Goal: Task Accomplishment & Management: Manage account settings

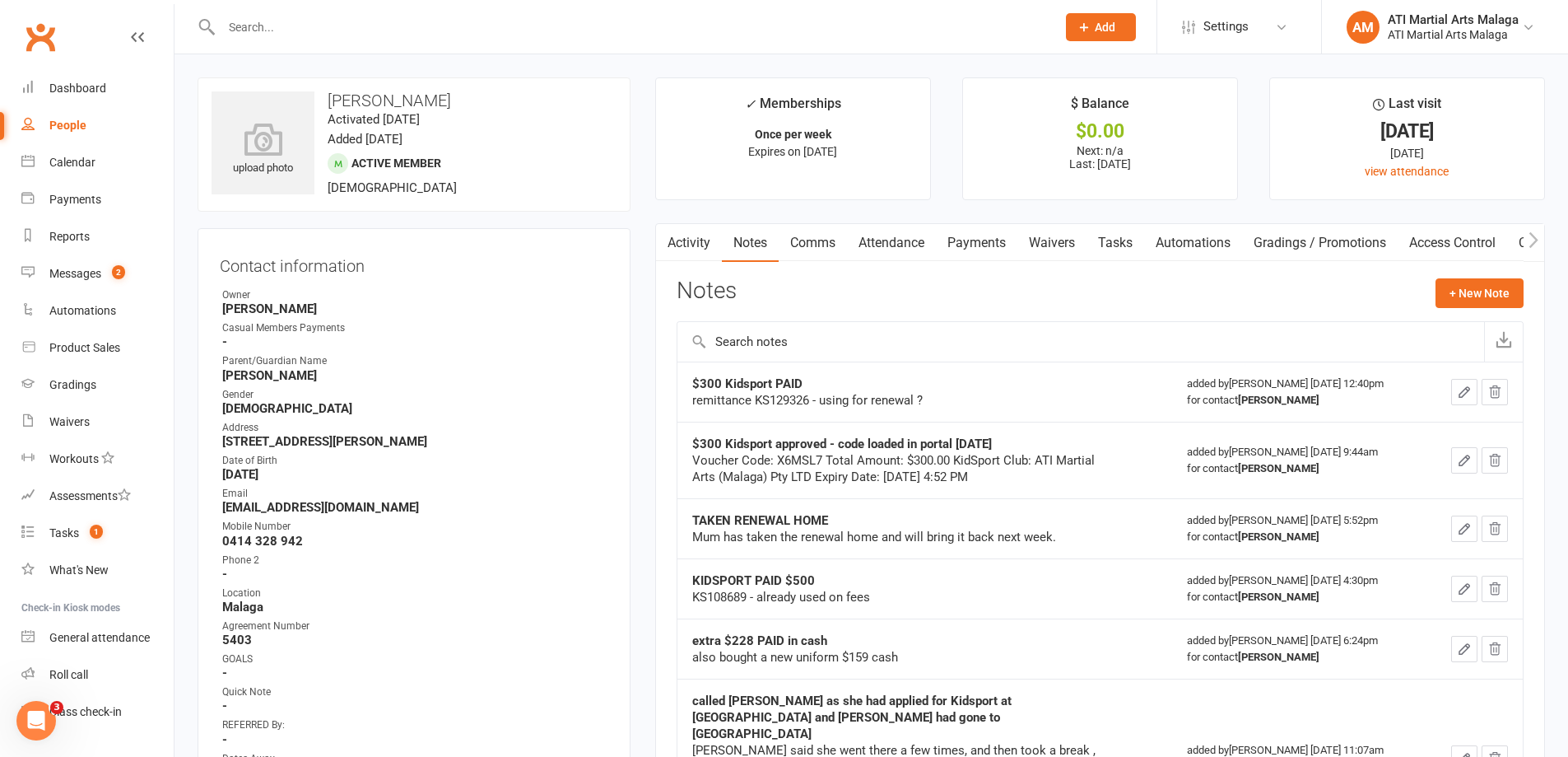
click at [397, 4] on div at bounding box center [621, 27] width 847 height 54
click at [397, 27] on input "text" at bounding box center [631, 27] width 828 height 23
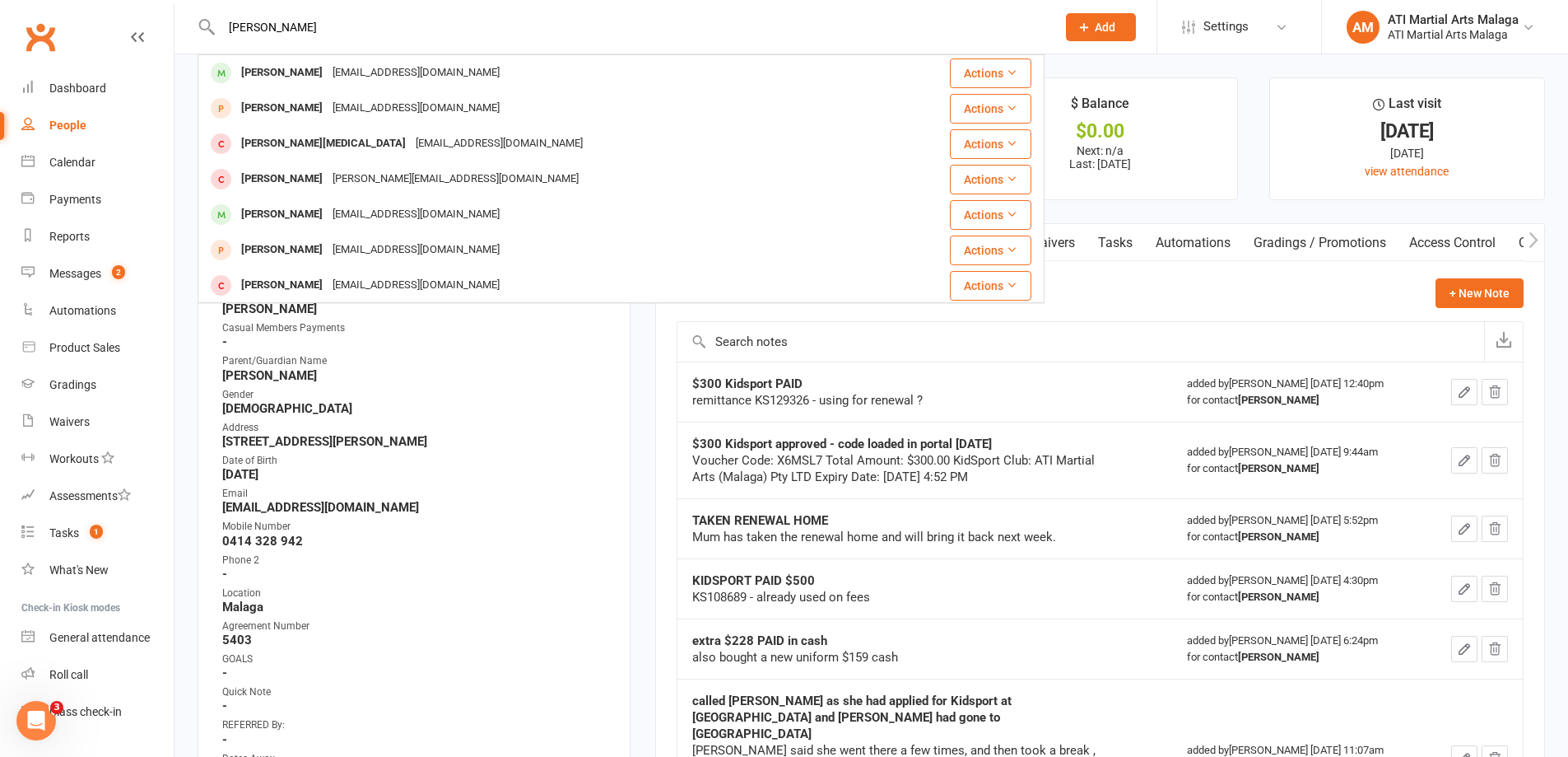
type input "[PERSON_NAME]"
click at [270, 70] on div "[PERSON_NAME]" at bounding box center [281, 73] width 92 height 24
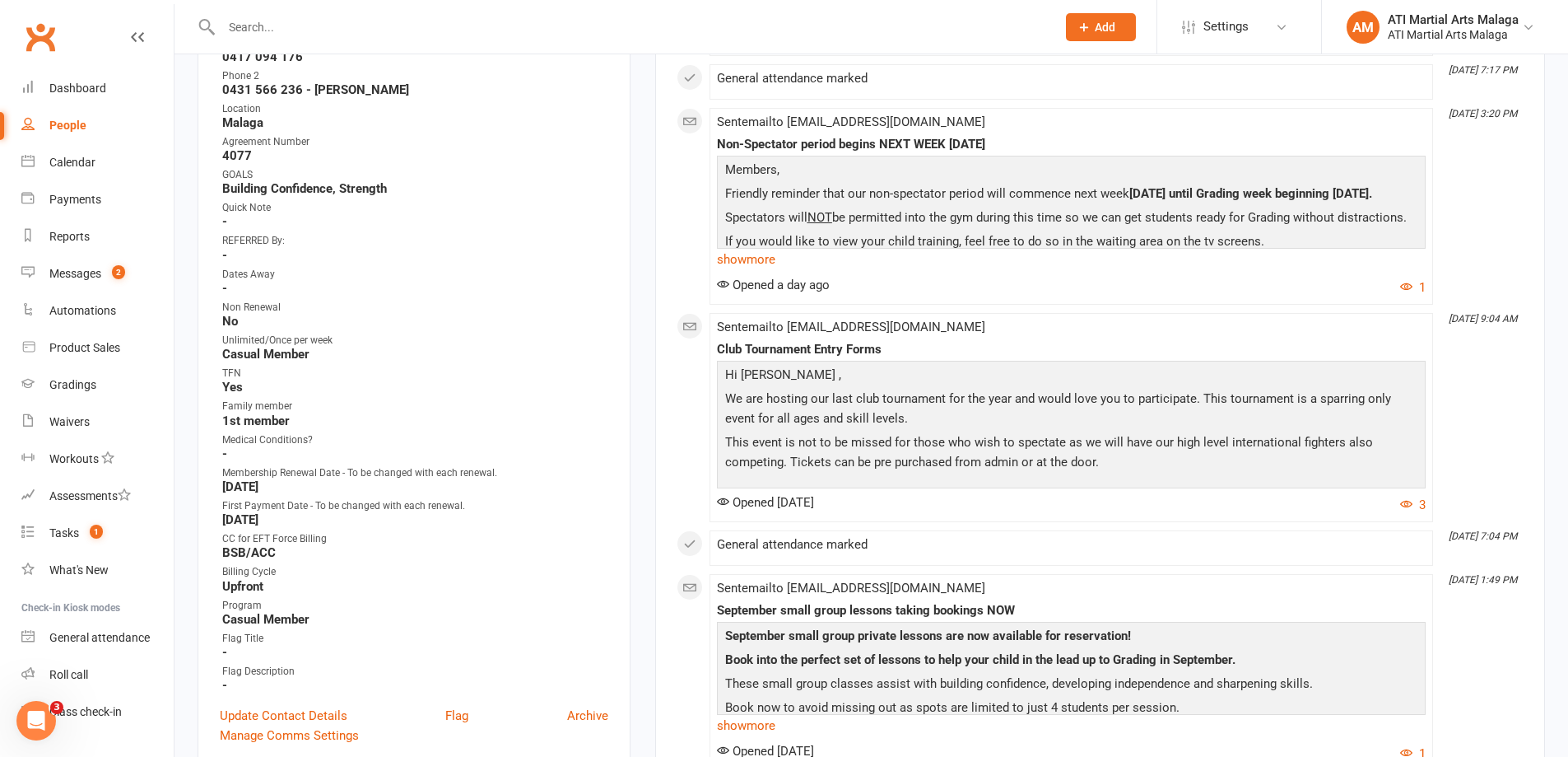
scroll to position [494, 0]
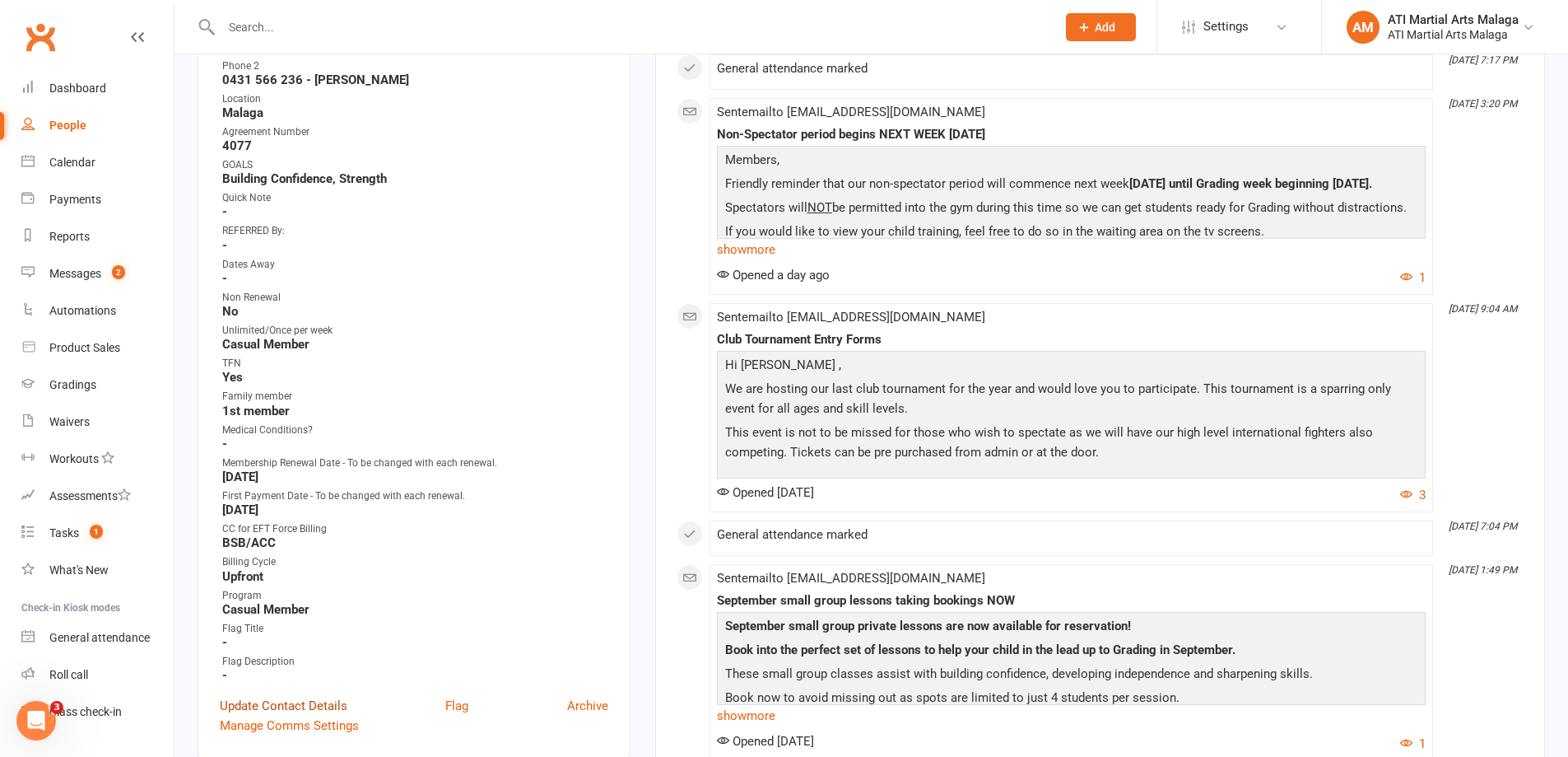
click at [260, 698] on link "Update Contact Details" at bounding box center [284, 706] width 128 height 20
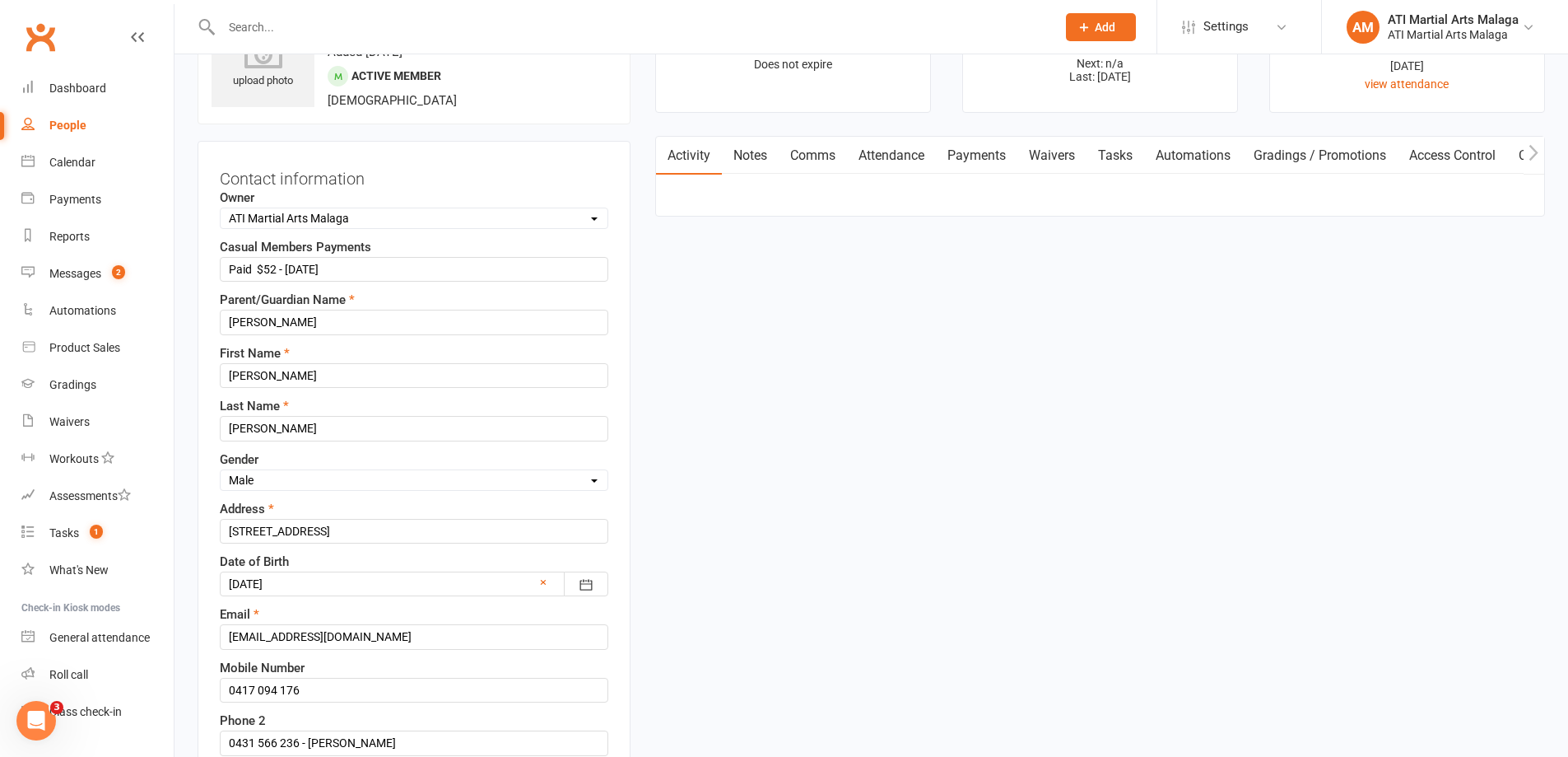
scroll to position [77, 0]
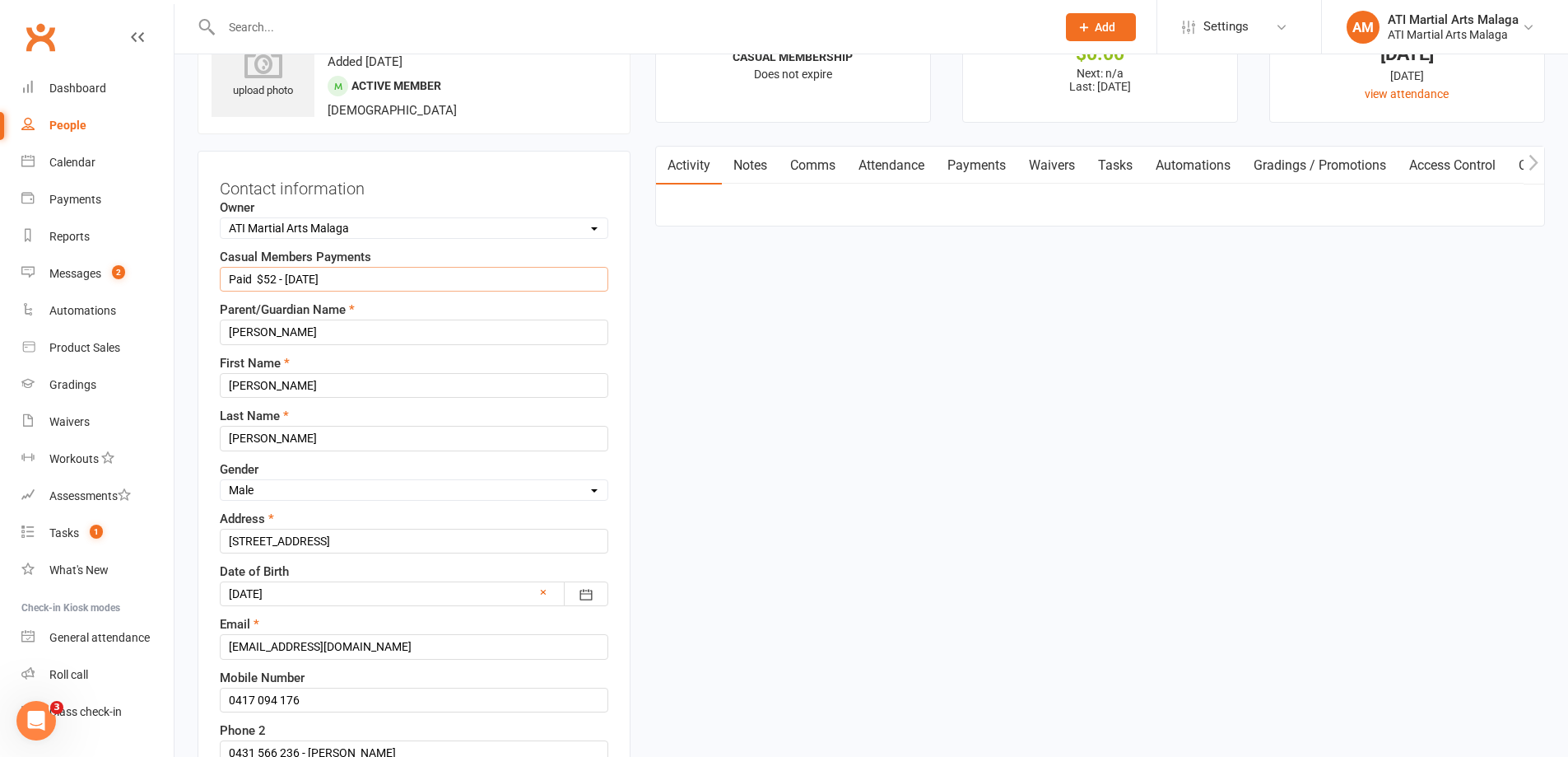
click at [294, 281] on input "Paid $52 - [DATE]" at bounding box center [414, 278] width 389 height 24
click at [300, 278] on input "Paid $52 - [DATE]" at bounding box center [414, 278] width 389 height 24
drag, startPoint x: 300, startPoint y: 278, endPoint x: 285, endPoint y: 284, distance: 16.2
click at [285, 284] on input "Paid $52 - .0508.25" at bounding box center [414, 278] width 389 height 24
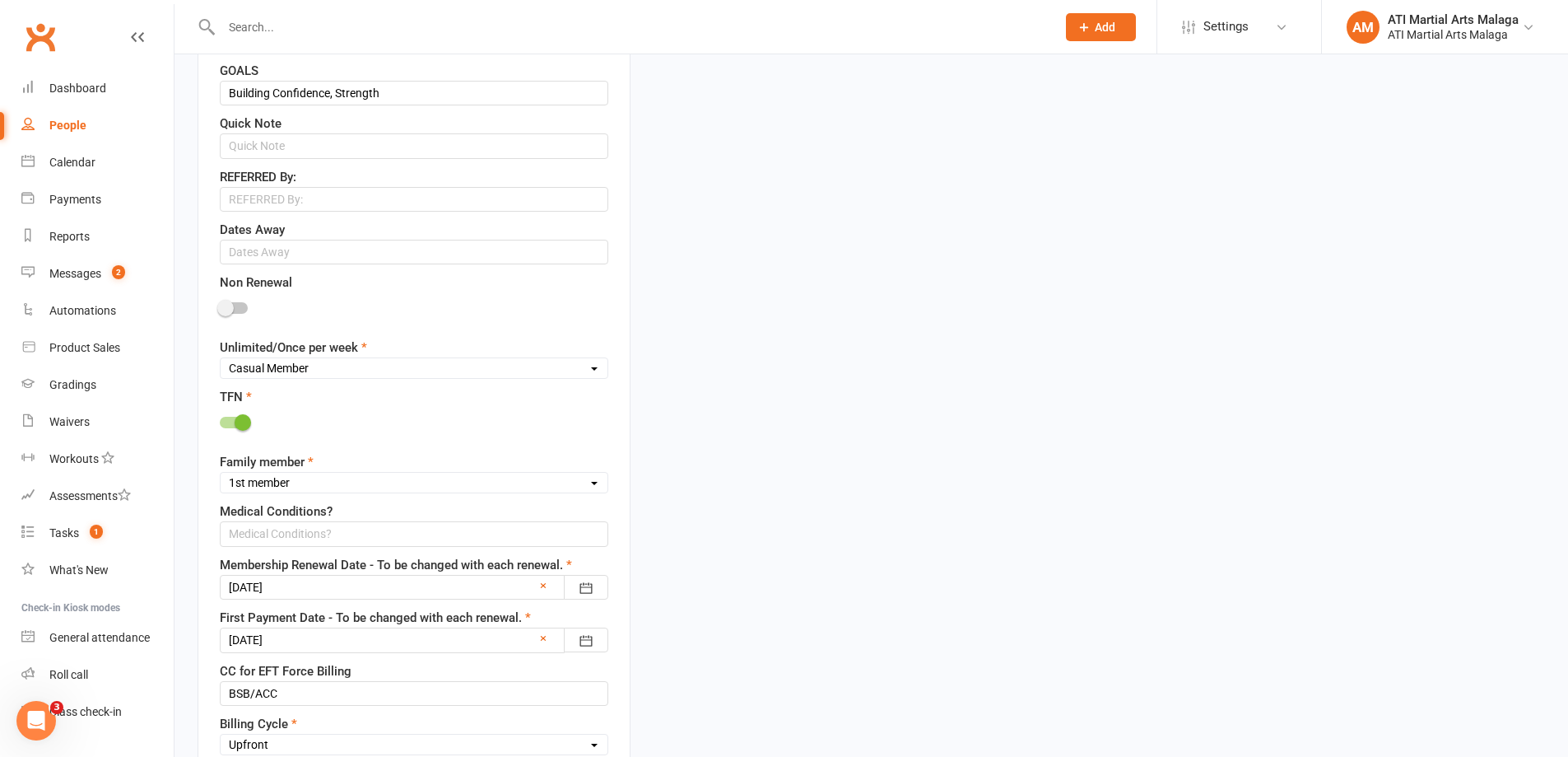
scroll to position [901, 0]
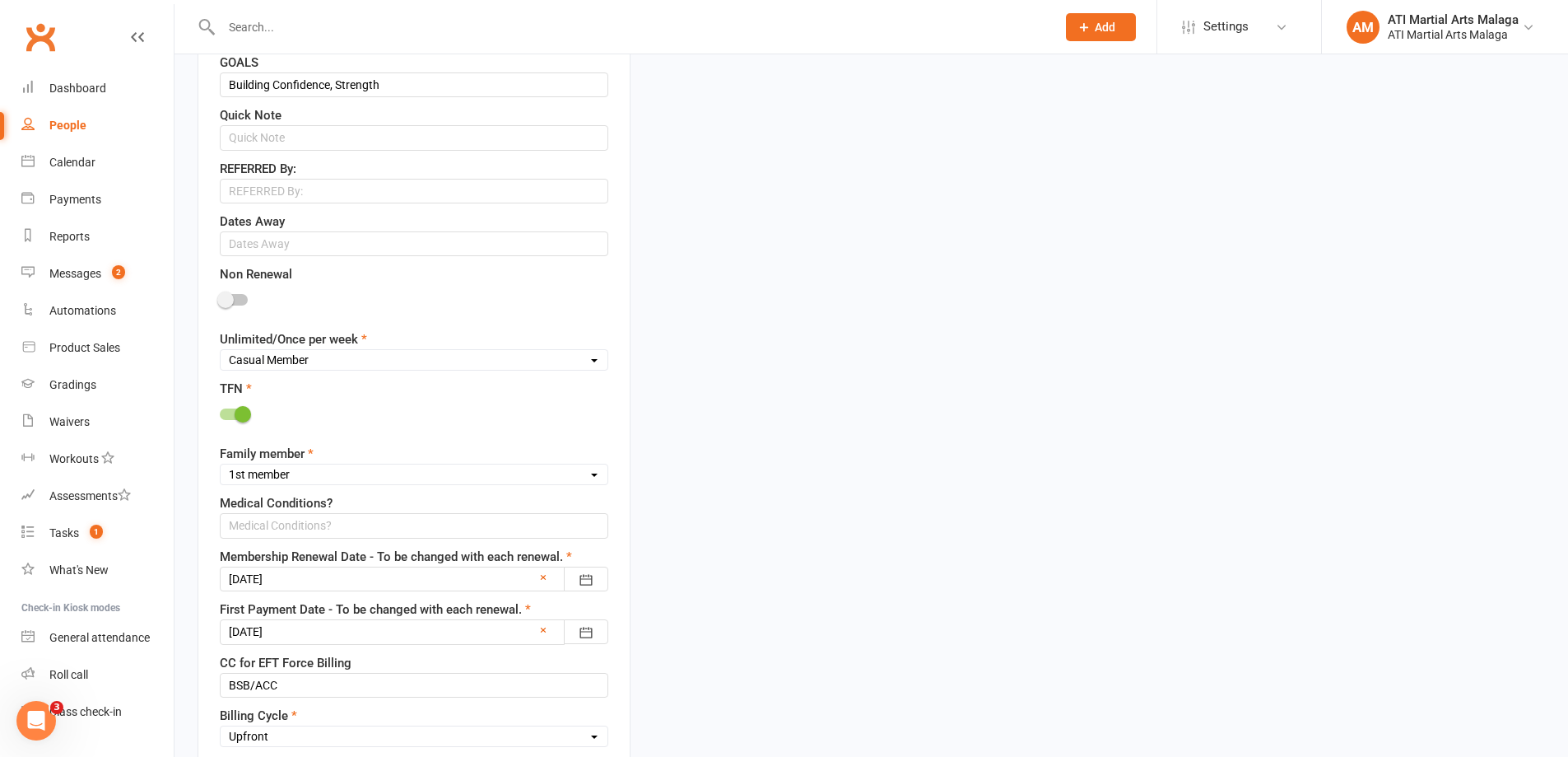
type input "Paid $52 - [DATE]"
click at [272, 584] on div at bounding box center [414, 578] width 389 height 24
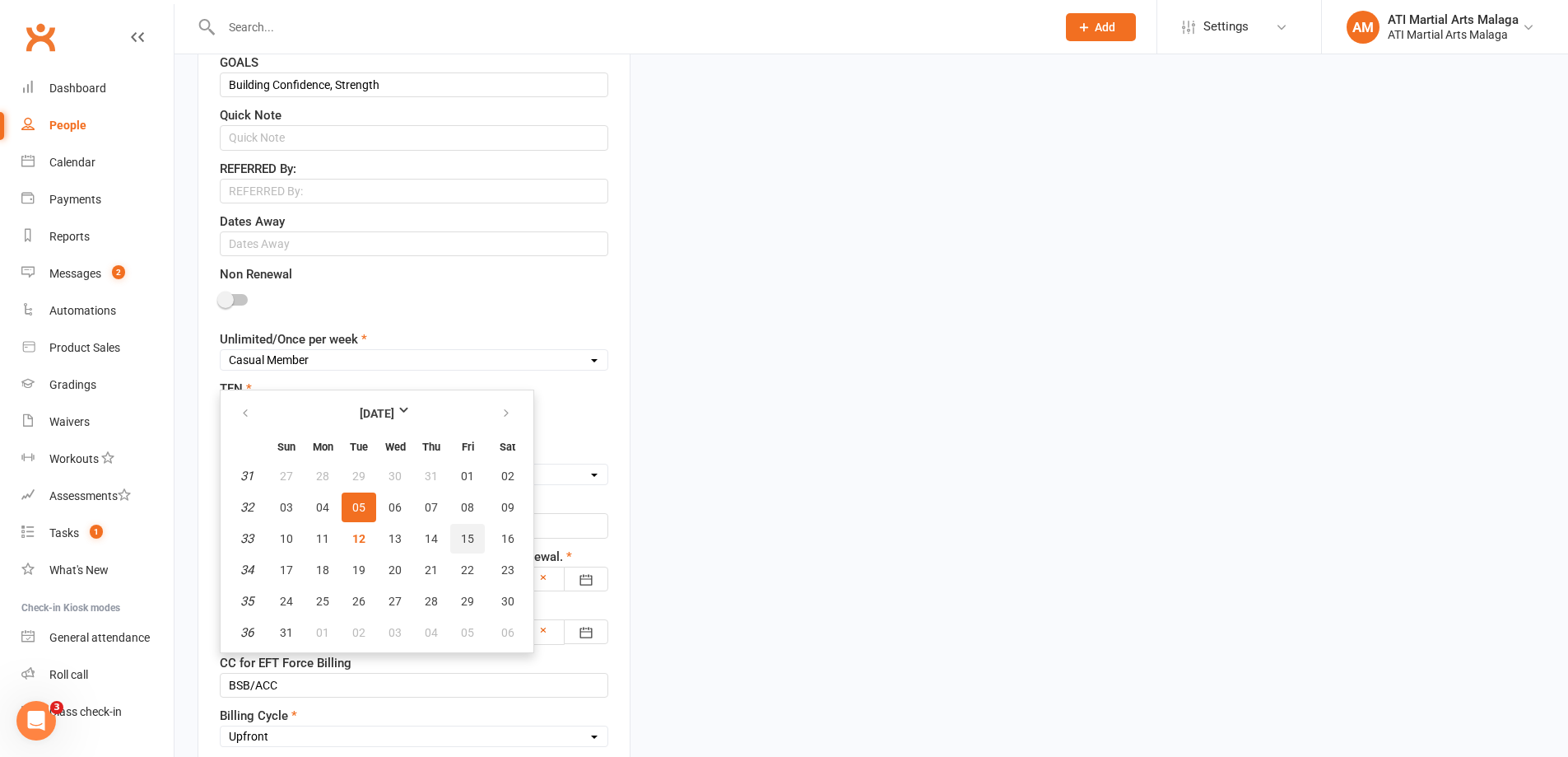
click at [462, 543] on span "15" at bounding box center [468, 539] width 13 height 13
type input "[DATE]"
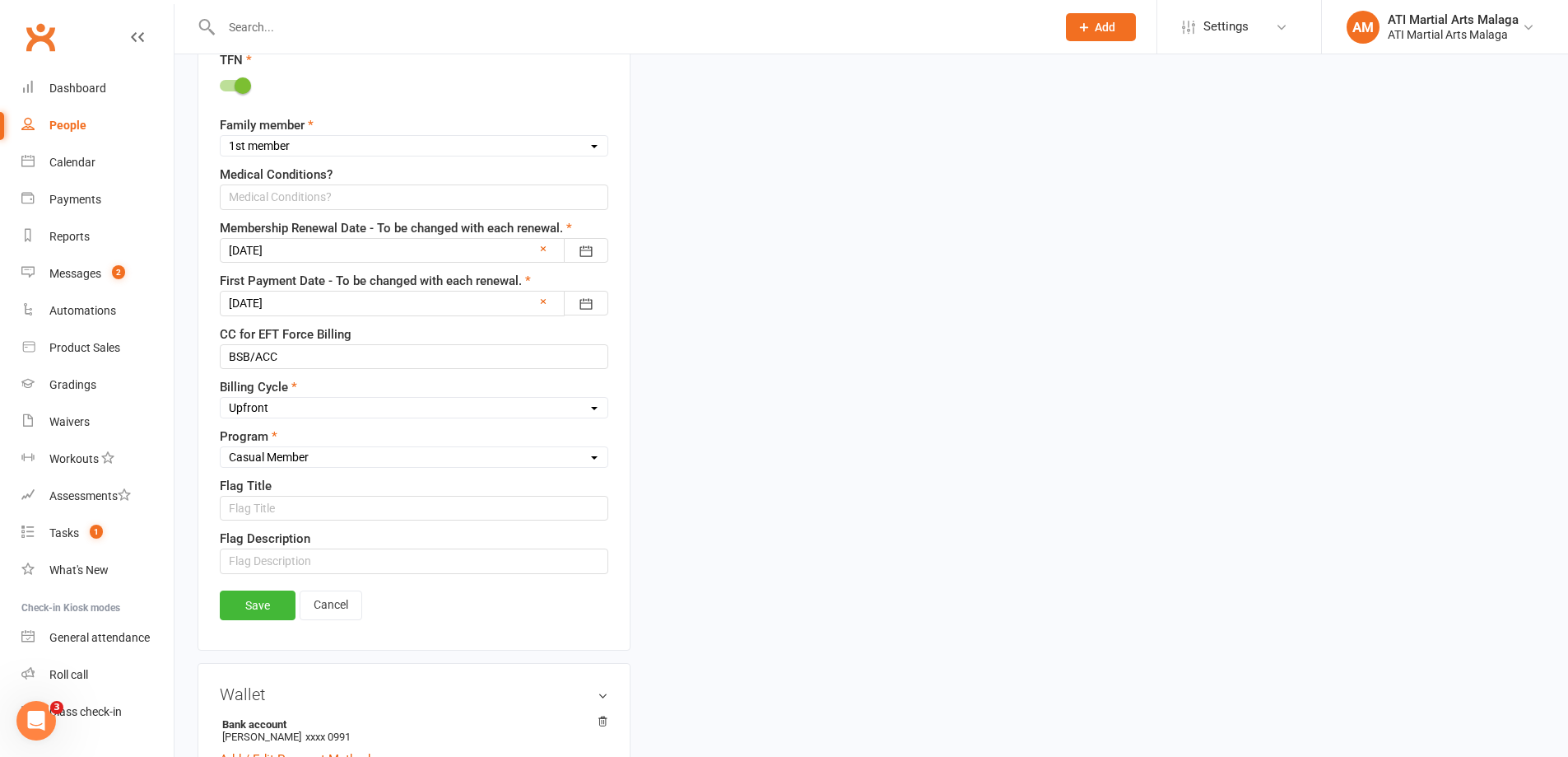
scroll to position [1230, 0]
click at [257, 596] on link "Save" at bounding box center [258, 604] width 76 height 29
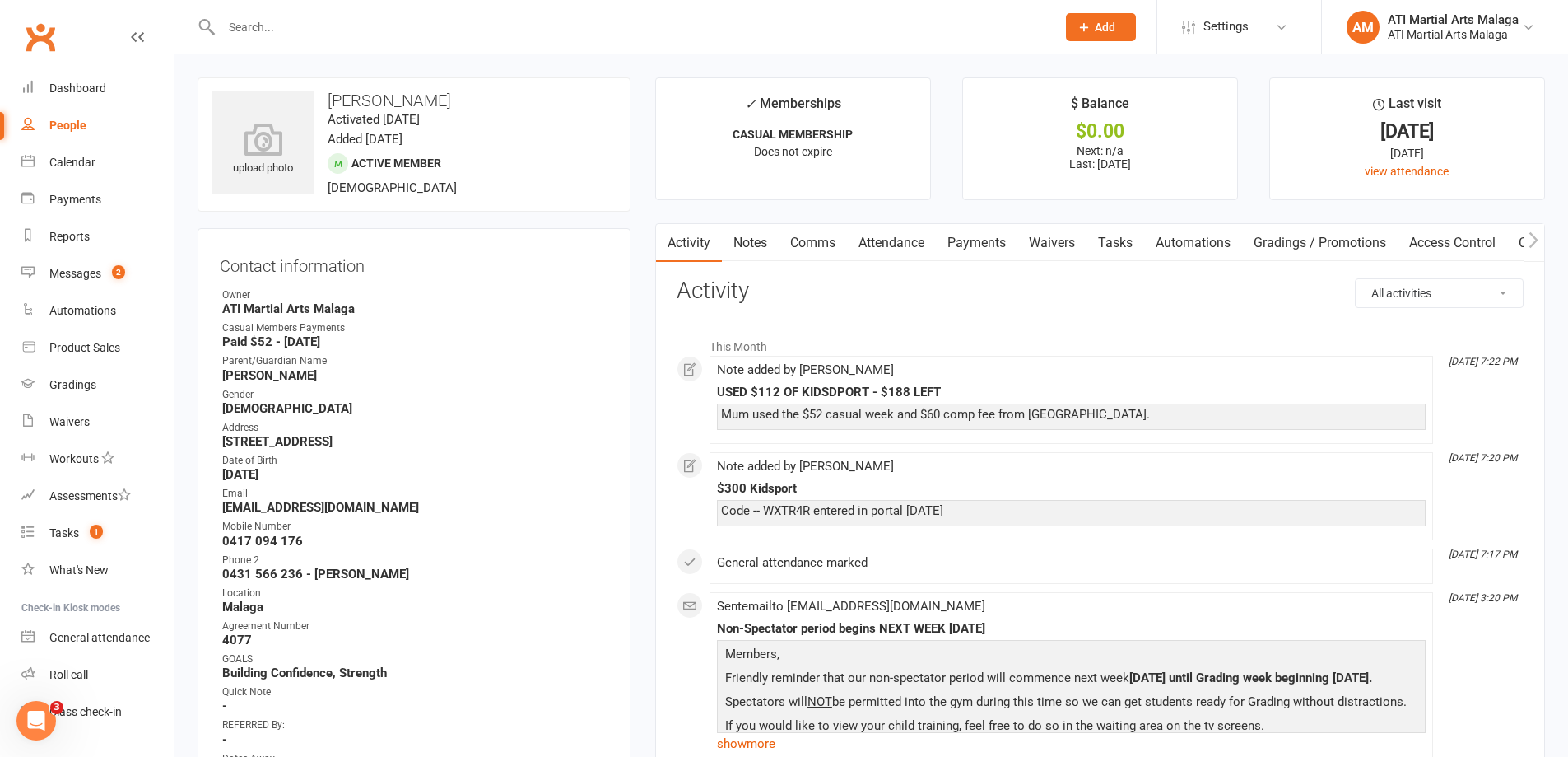
scroll to position [50, 0]
